Goal: Transaction & Acquisition: Purchase product/service

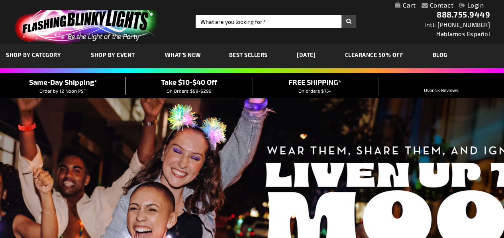
click at [118, 57] on span "Shop By Event" at bounding box center [113, 54] width 44 height 7
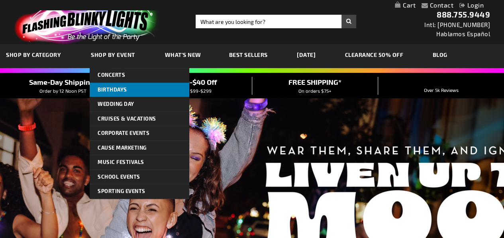
click at [107, 90] on span "Birthdays" at bounding box center [112, 89] width 29 height 6
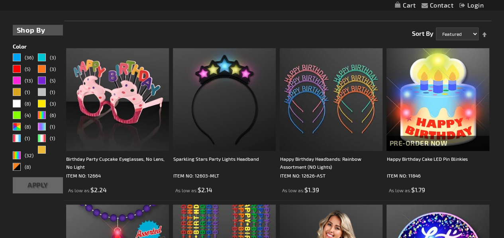
scroll to position [189, 0]
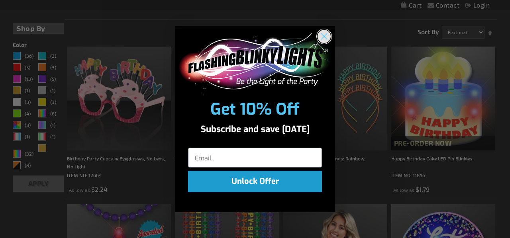
click at [326, 38] on icon "Close dialog" at bounding box center [324, 36] width 6 height 6
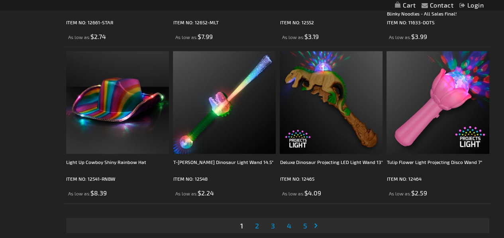
scroll to position [2385, 0]
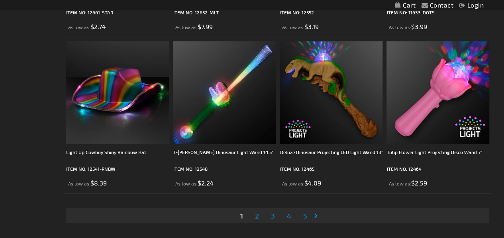
click at [258, 214] on span "2" at bounding box center [256, 215] width 4 height 9
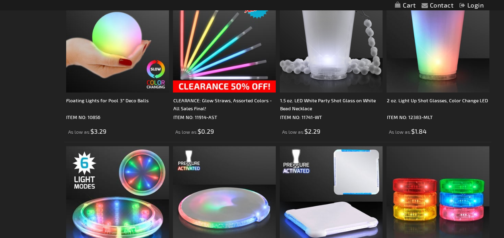
scroll to position [2124, 0]
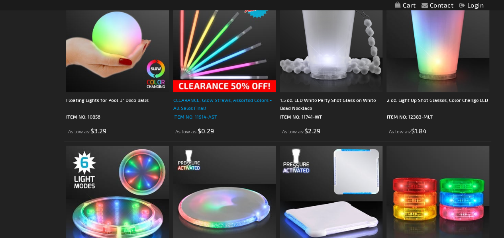
click at [215, 106] on div "CLEARANCE: Glow Straws, Assorted Colors - All Sales Final!" at bounding box center [224, 104] width 103 height 16
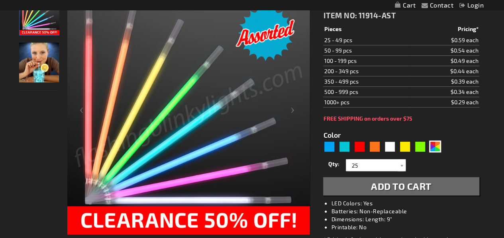
scroll to position [122, 0]
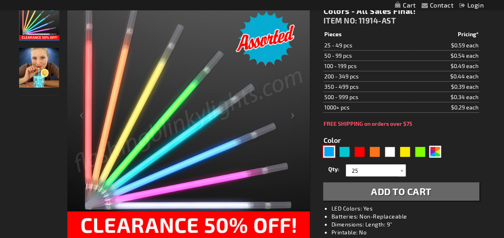
click at [328, 152] on div "Blue" at bounding box center [329, 152] width 12 height 12
type input "5629"
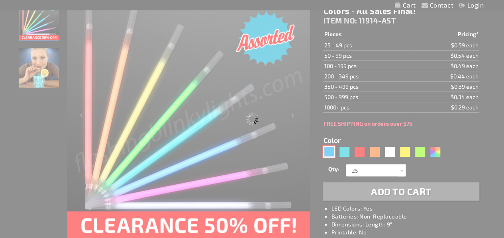
type input "11914-BL"
type input "Customize - Blue Glow Party Straws for Light Drinks, PACKS OF 25 - ITEM NO: 119…"
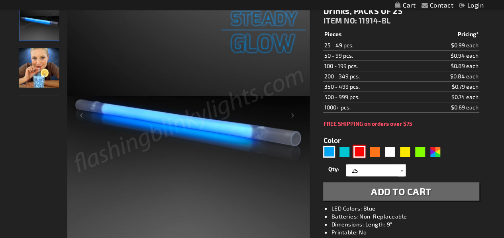
click at [363, 153] on div "Red" at bounding box center [359, 152] width 12 height 12
type input "5641"
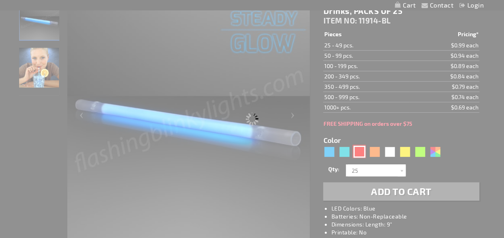
type input "11914-RD"
type input "Customize - Red Glow Straws for Light Drinks, PACKS OF 25 - ITEM NO: 11914-RD"
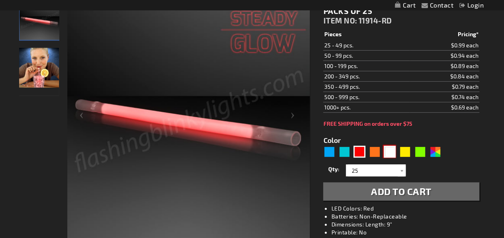
click at [393, 152] on div "White" at bounding box center [389, 152] width 12 height 12
type input "5646"
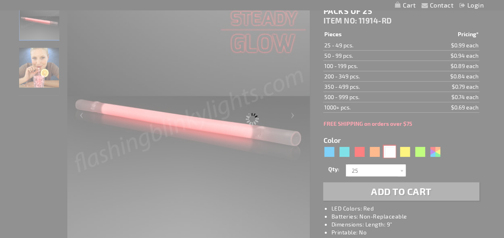
type input "11914-WT"
type input "Customize - White Glowing Straws for Party Drinks, PACKS OF 25 - ITEM NO: 11914…"
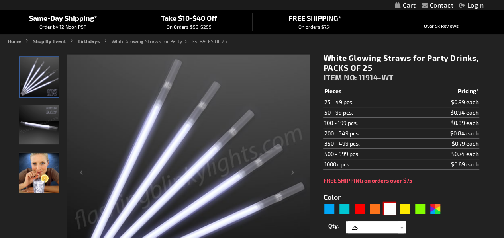
scroll to position [64, 0]
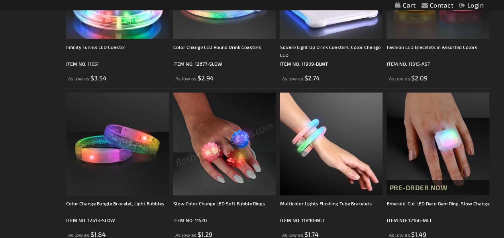
scroll to position [2348, 0]
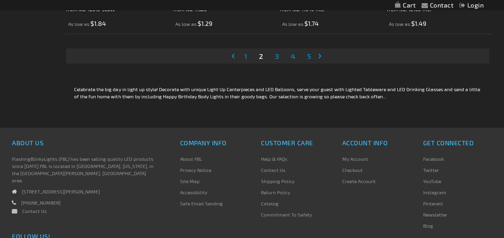
click at [275, 55] on span "3" at bounding box center [276, 56] width 4 height 9
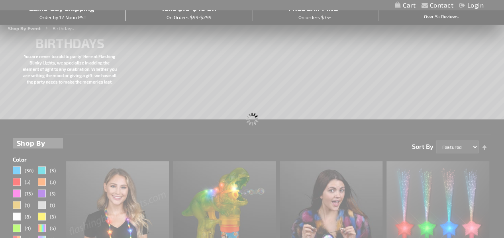
scroll to position [35, 0]
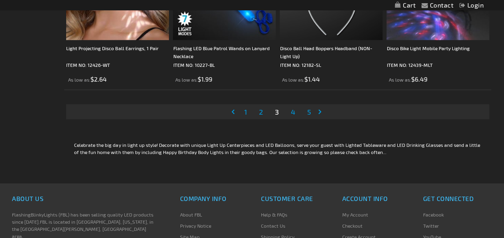
scroll to position [2490, 0]
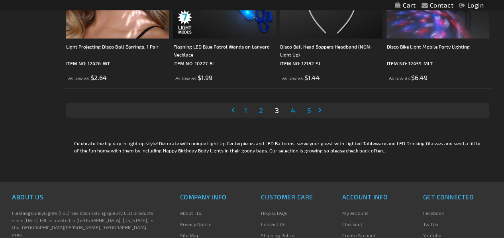
click at [290, 112] on span "4" at bounding box center [292, 110] width 4 height 9
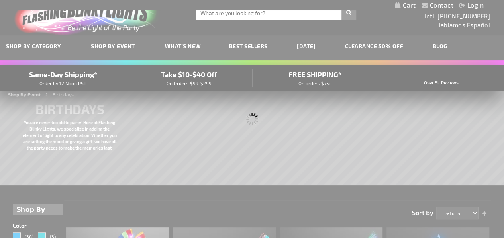
scroll to position [2, 0]
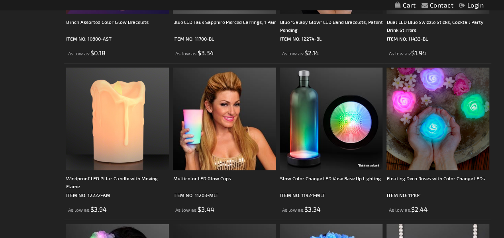
scroll to position [1109, 0]
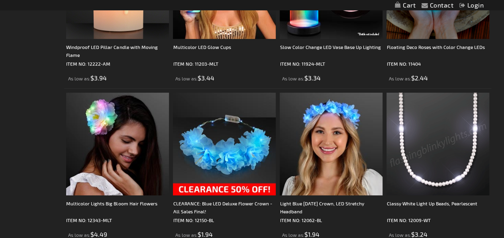
scroll to position [1244, 0]
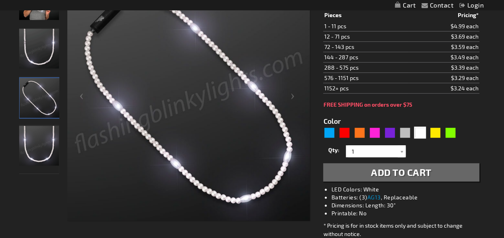
scroll to position [145, 0]
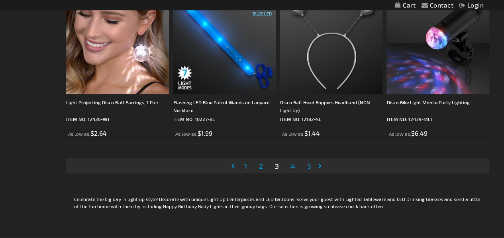
click at [294, 167] on span "4" at bounding box center [292, 166] width 4 height 9
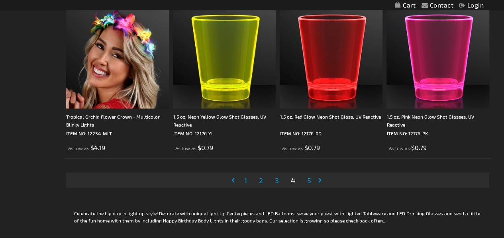
scroll to position [2421, 0]
click at [311, 178] on link "Page 5" at bounding box center [308, 180] width 7 height 12
